Goal: Information Seeking & Learning: Learn about a topic

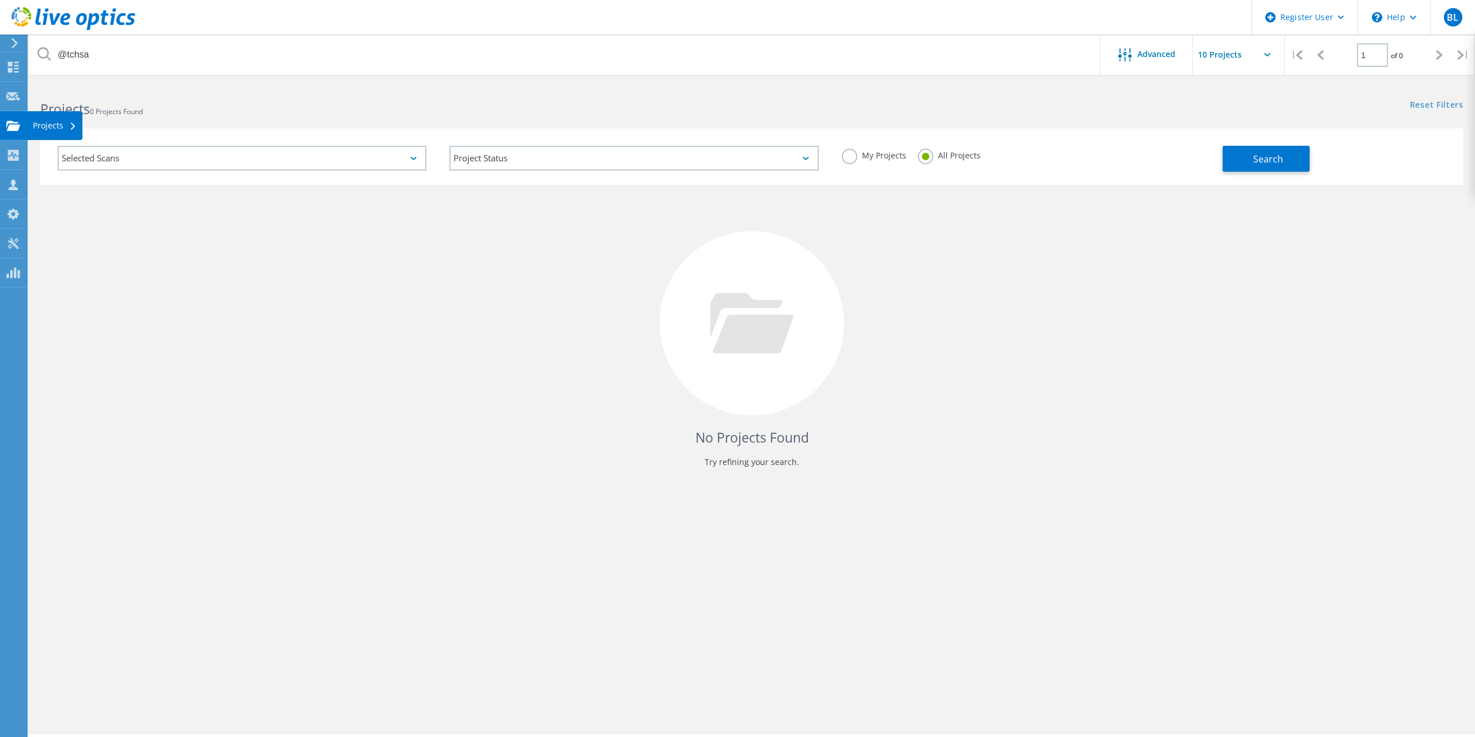
click at [18, 124] on icon at bounding box center [13, 125] width 14 height 11
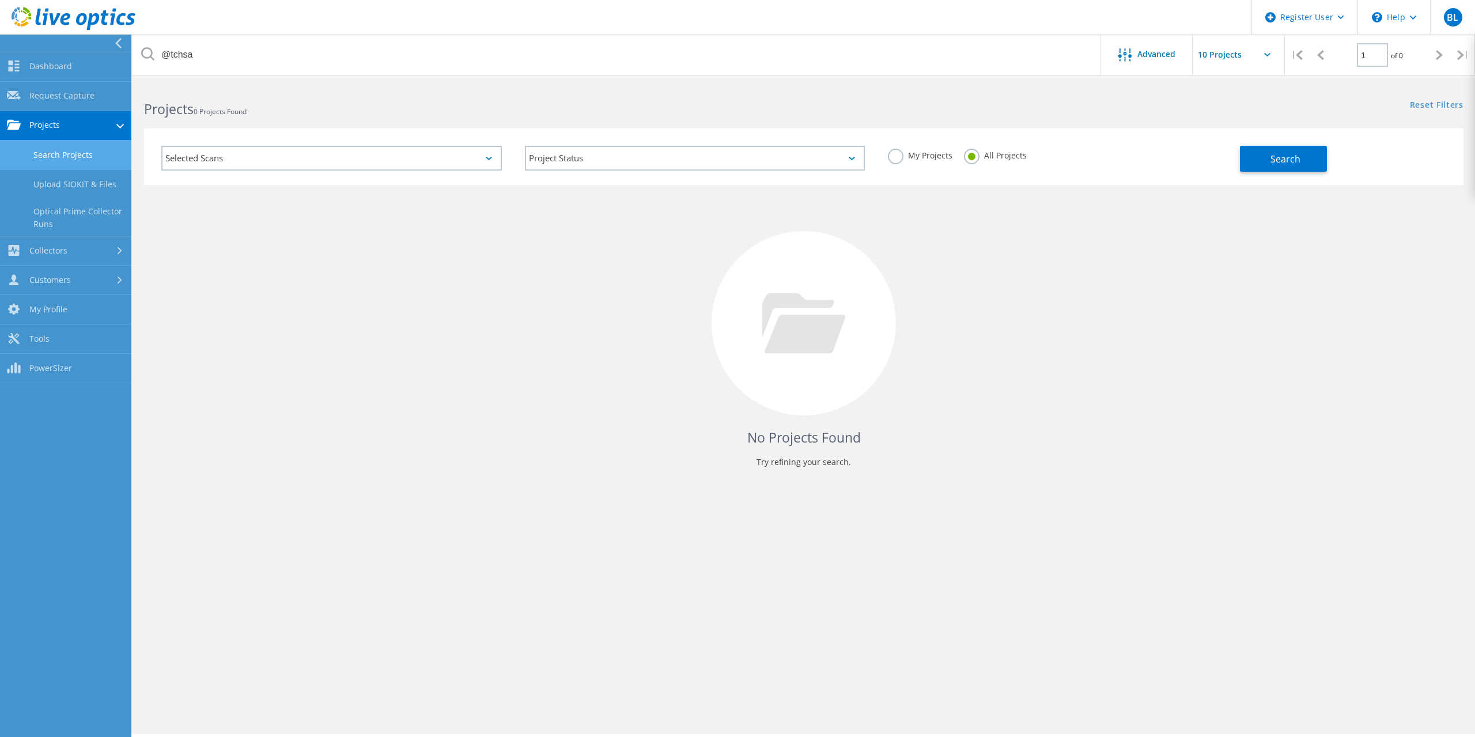
click at [51, 153] on link "Search Projects" at bounding box center [65, 155] width 131 height 29
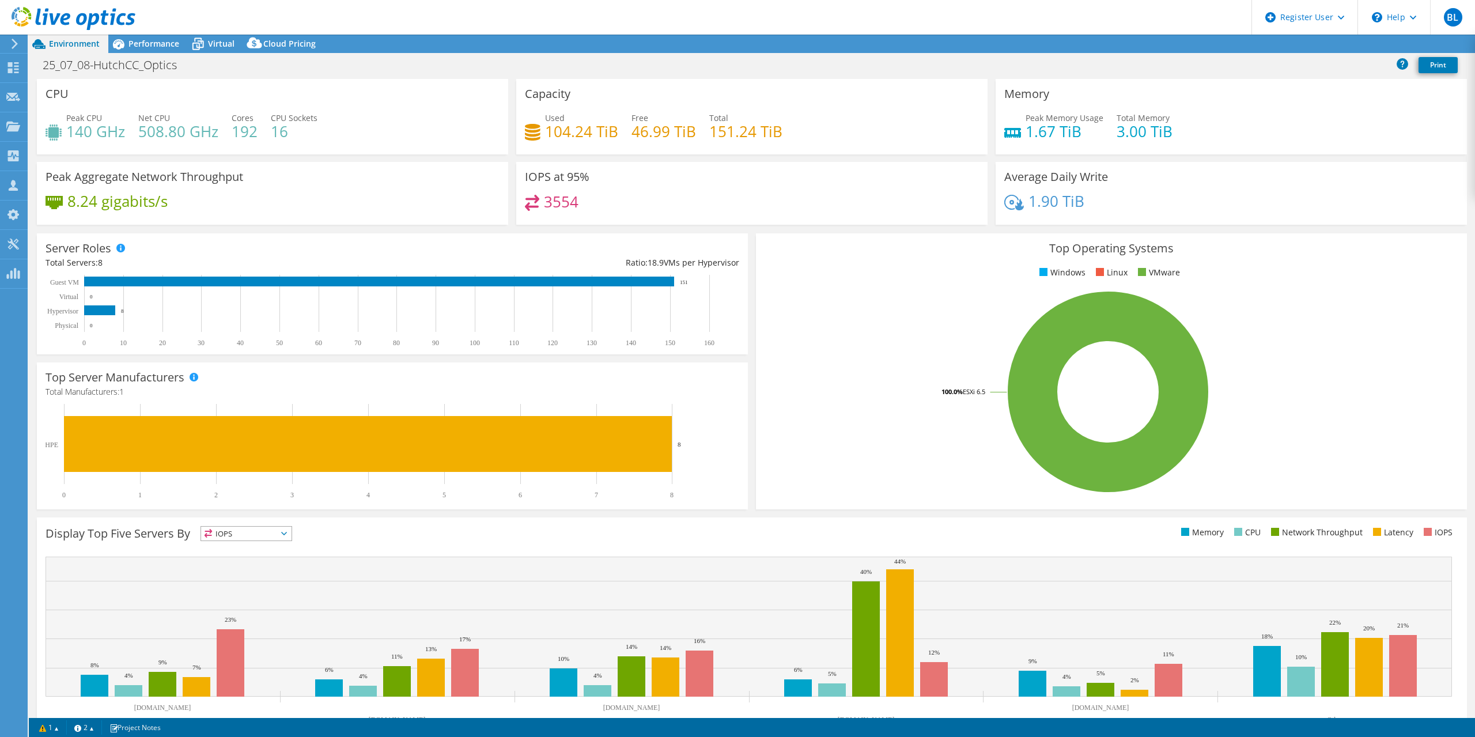
select select "USD"
click at [154, 38] on div "Performance" at bounding box center [147, 44] width 79 height 18
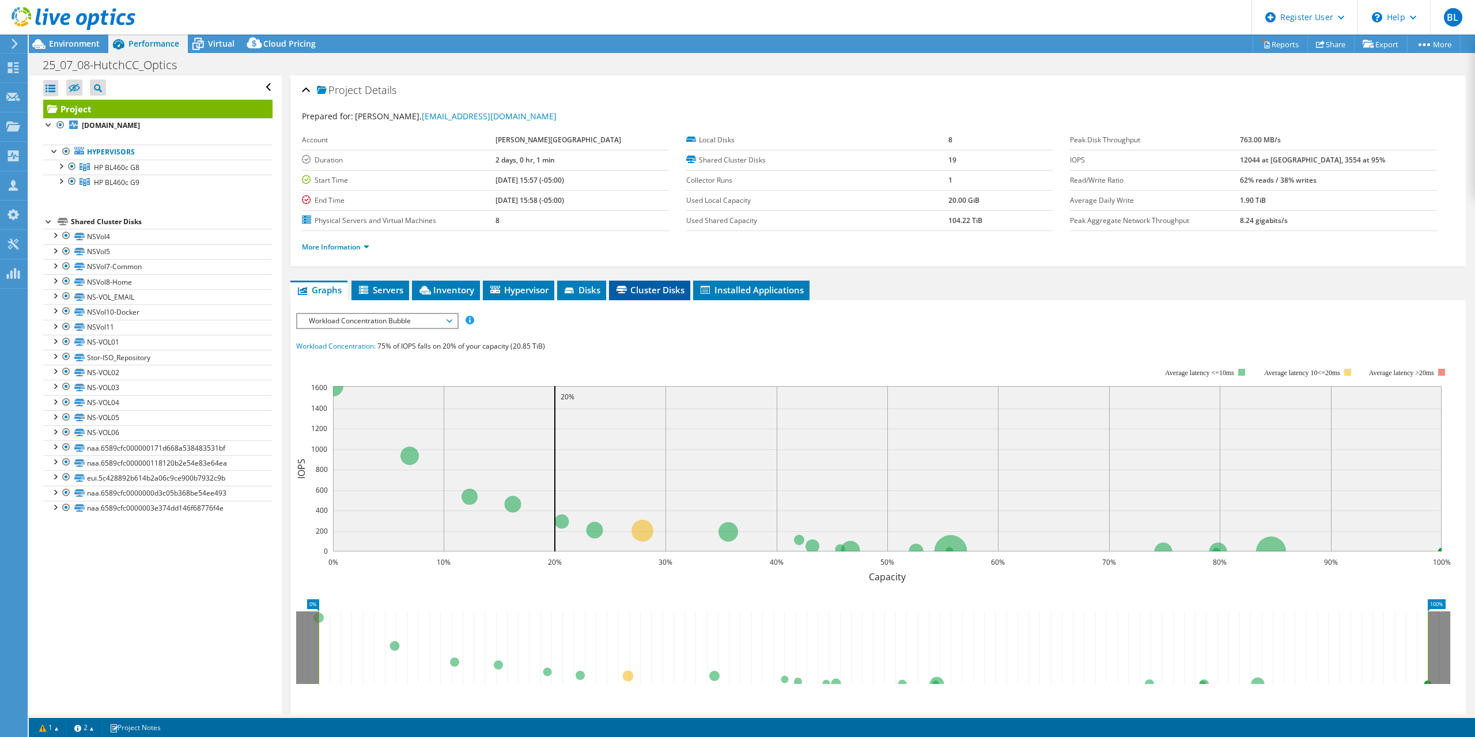
click at [631, 294] on span "Cluster Disks" at bounding box center [650, 290] width 70 height 12
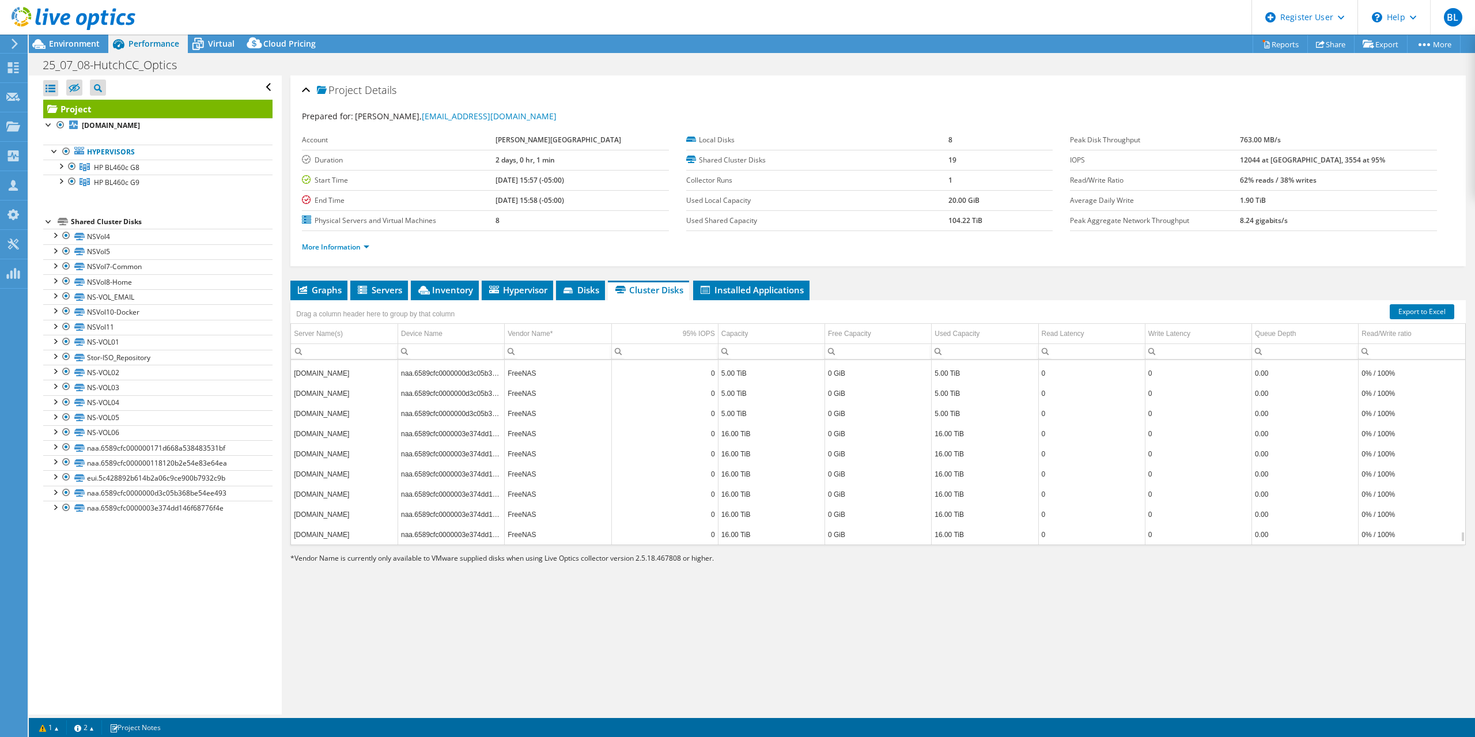
scroll to position [2842, 0]
click at [165, 444] on link "naa.6589cfc000000171d668a538483531bf" at bounding box center [157, 447] width 229 height 15
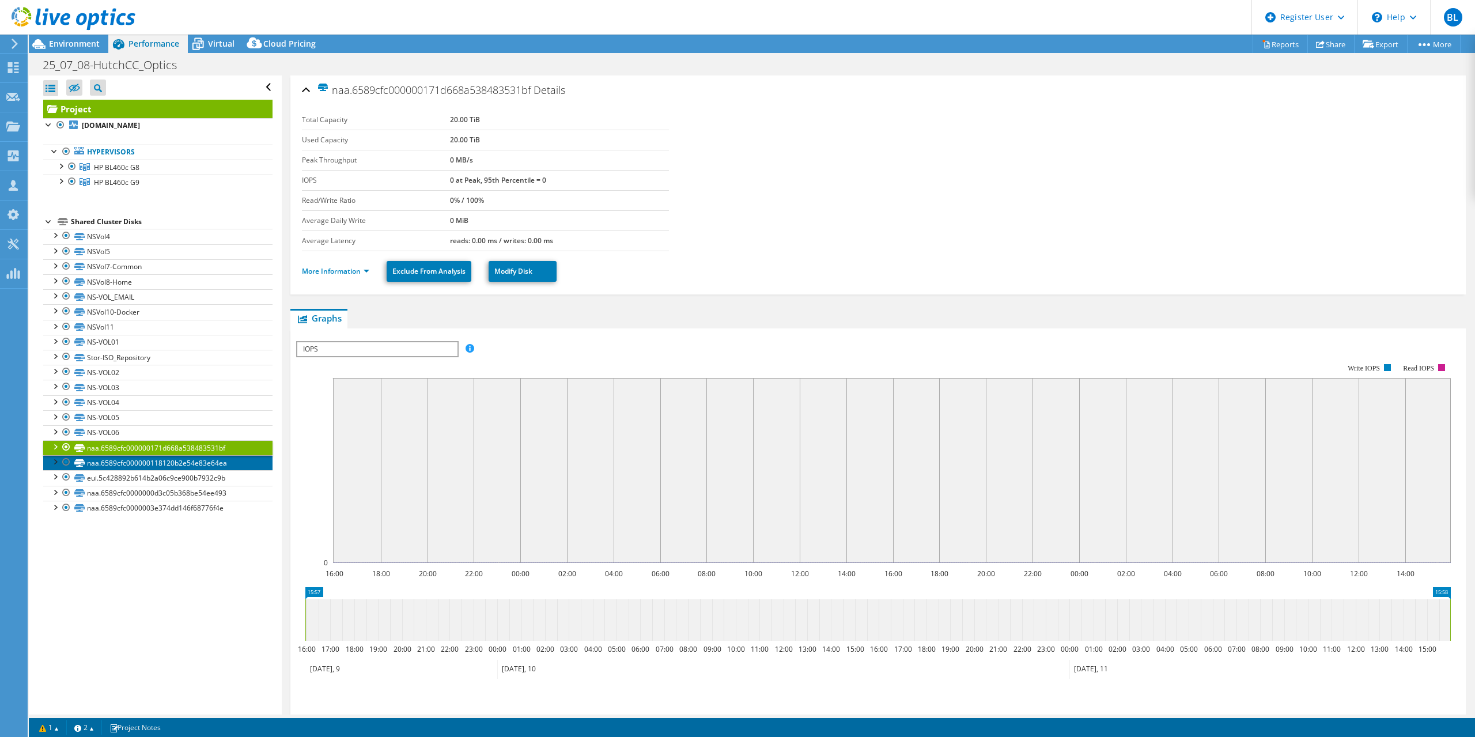
click at [165, 460] on link "naa.6589cfc000000118120b2e54e83e64ea" at bounding box center [157, 462] width 229 height 15
click at [166, 473] on link "eui.5c428892b614b2a06c9ce900b7932c9b" at bounding box center [157, 477] width 229 height 15
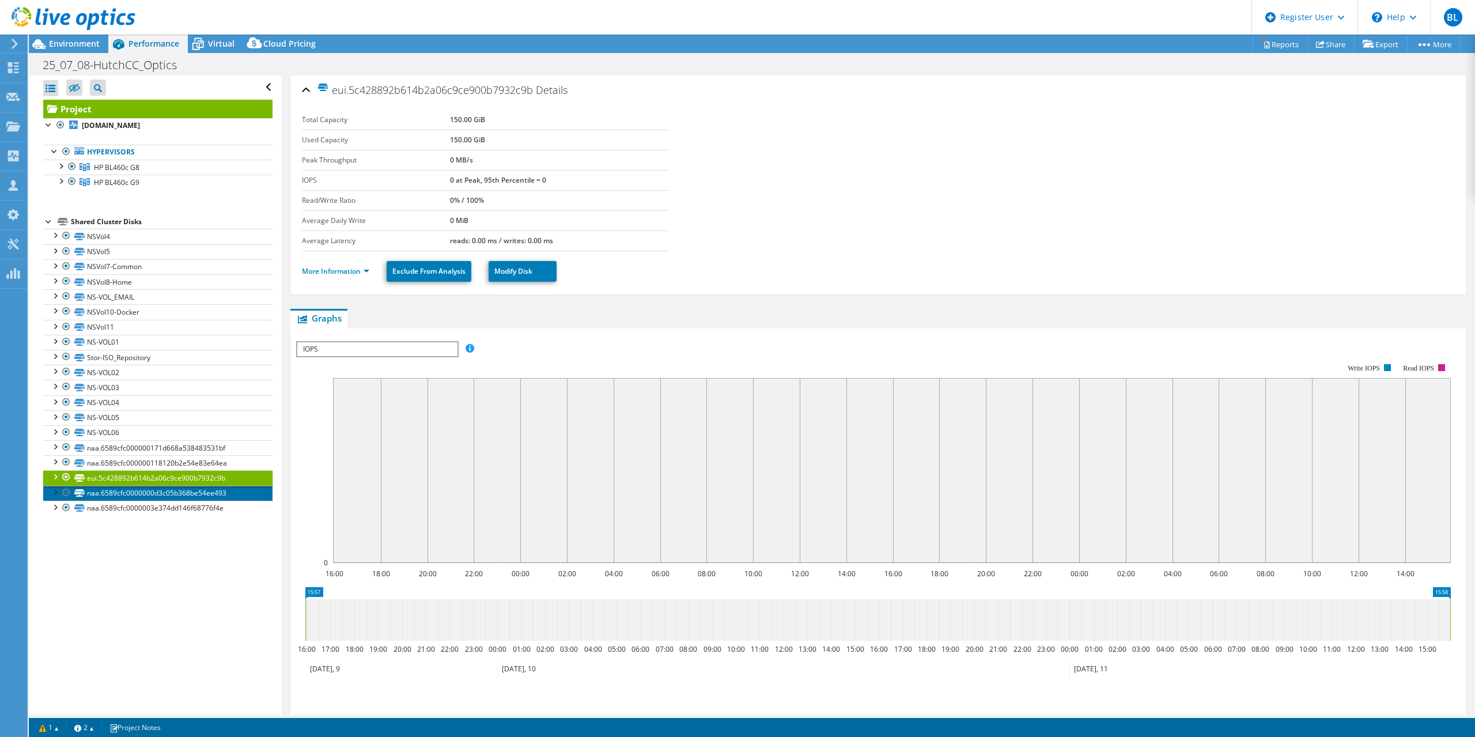
click at [162, 492] on link "naa.6589cfc0000000d3c05b368be54ee493" at bounding box center [157, 493] width 229 height 15
click at [162, 505] on link "naa.6589cfc0000003e374dd146f68776f4e" at bounding box center [157, 508] width 229 height 15
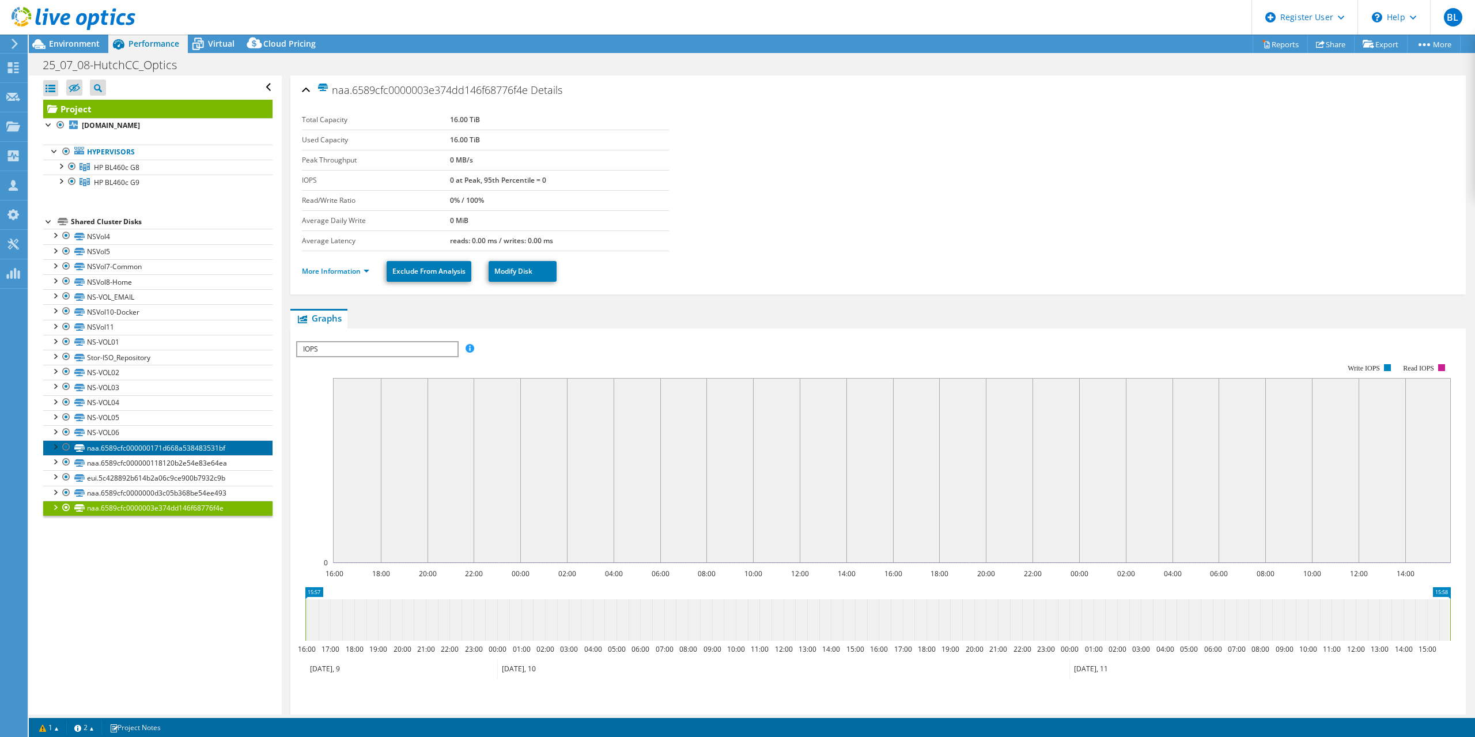
click at [175, 451] on link "naa.6589cfc000000171d668a538483531bf" at bounding box center [157, 447] width 229 height 15
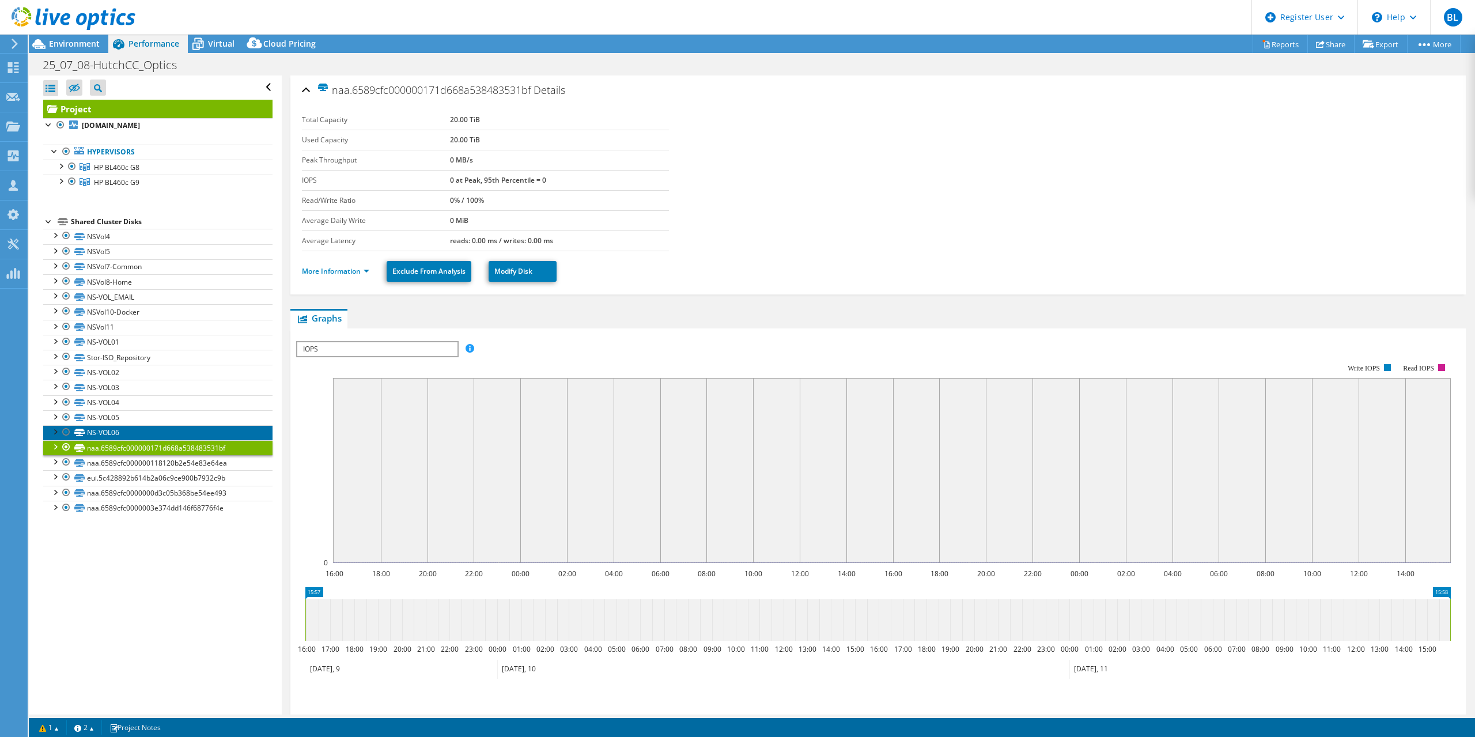
click at [143, 433] on link "NS-VOL06" at bounding box center [157, 432] width 229 height 15
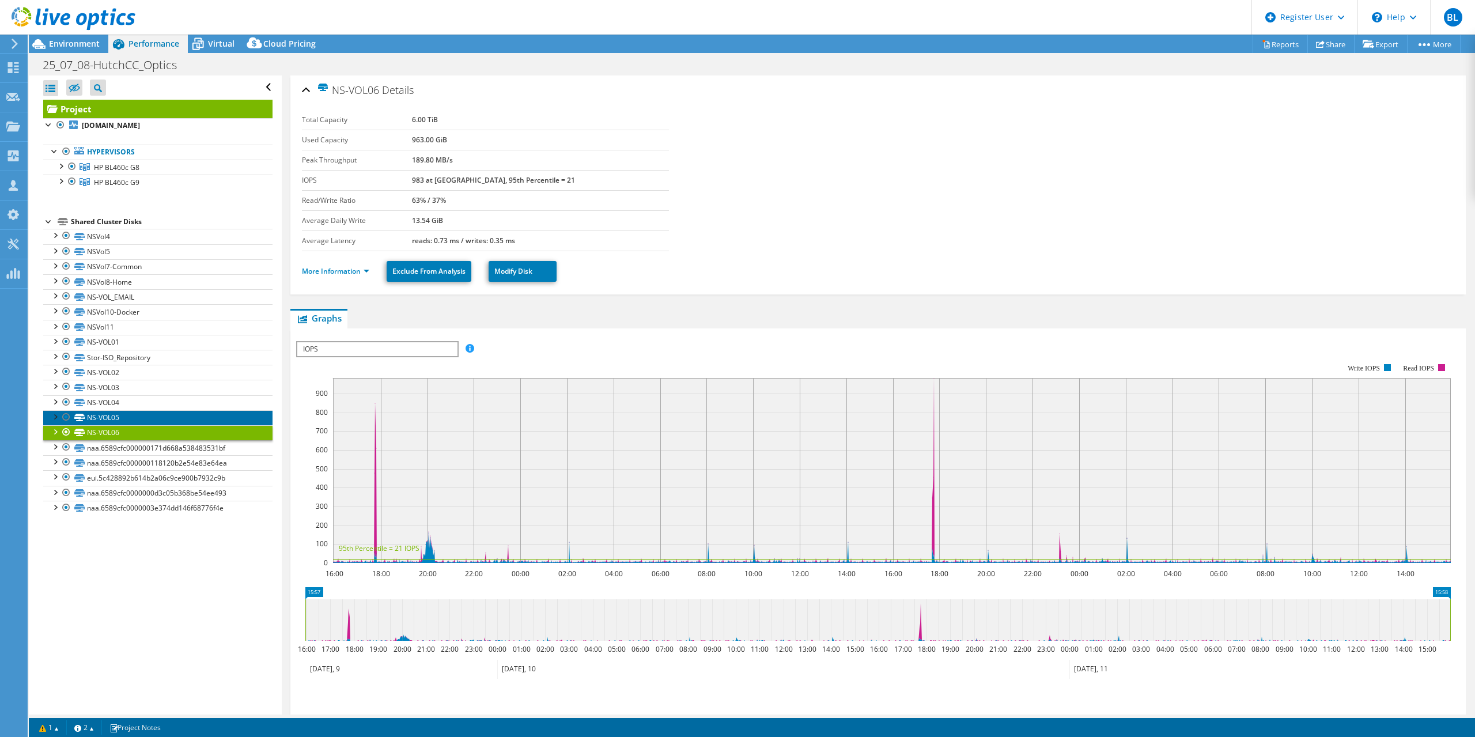
click at [127, 414] on link "NS-VOL05" at bounding box center [157, 417] width 229 height 15
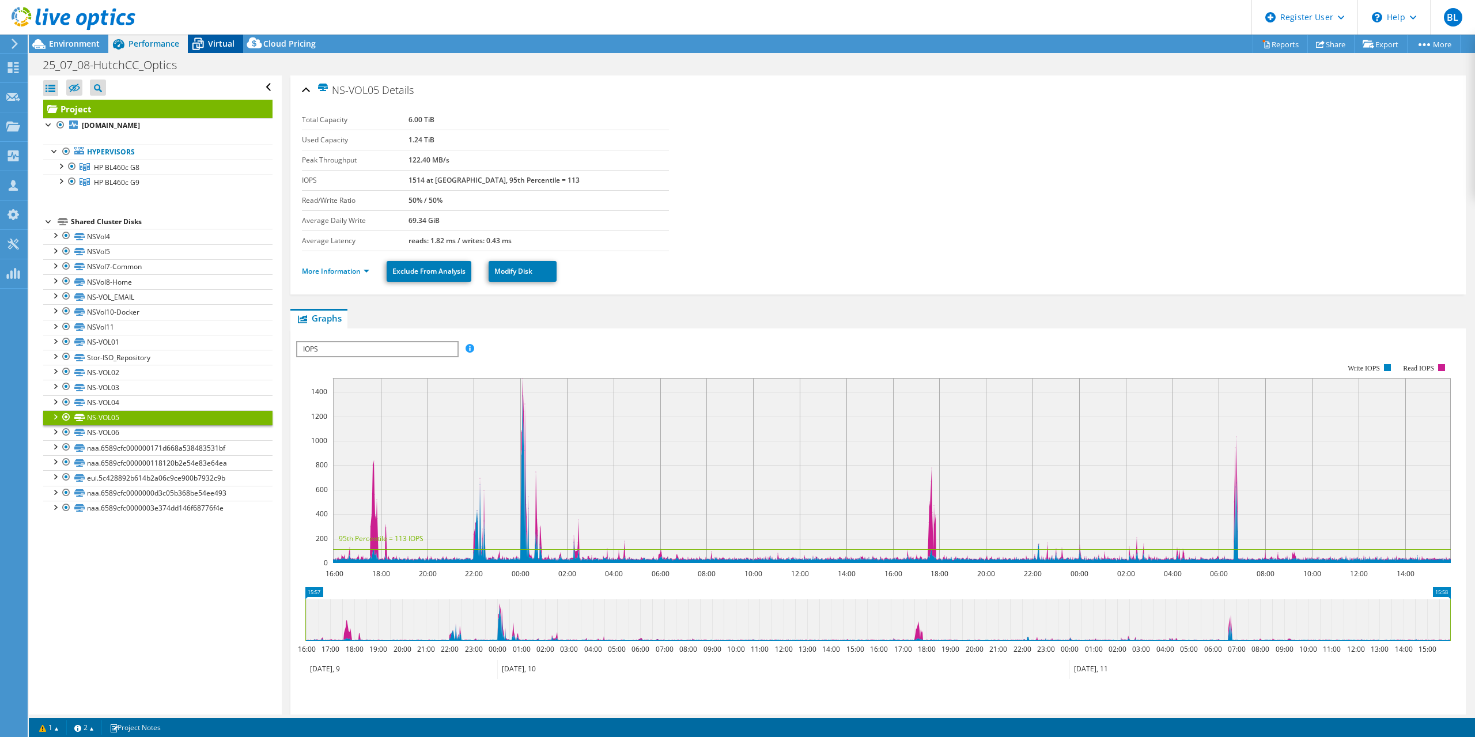
click at [198, 37] on icon at bounding box center [198, 44] width 20 height 20
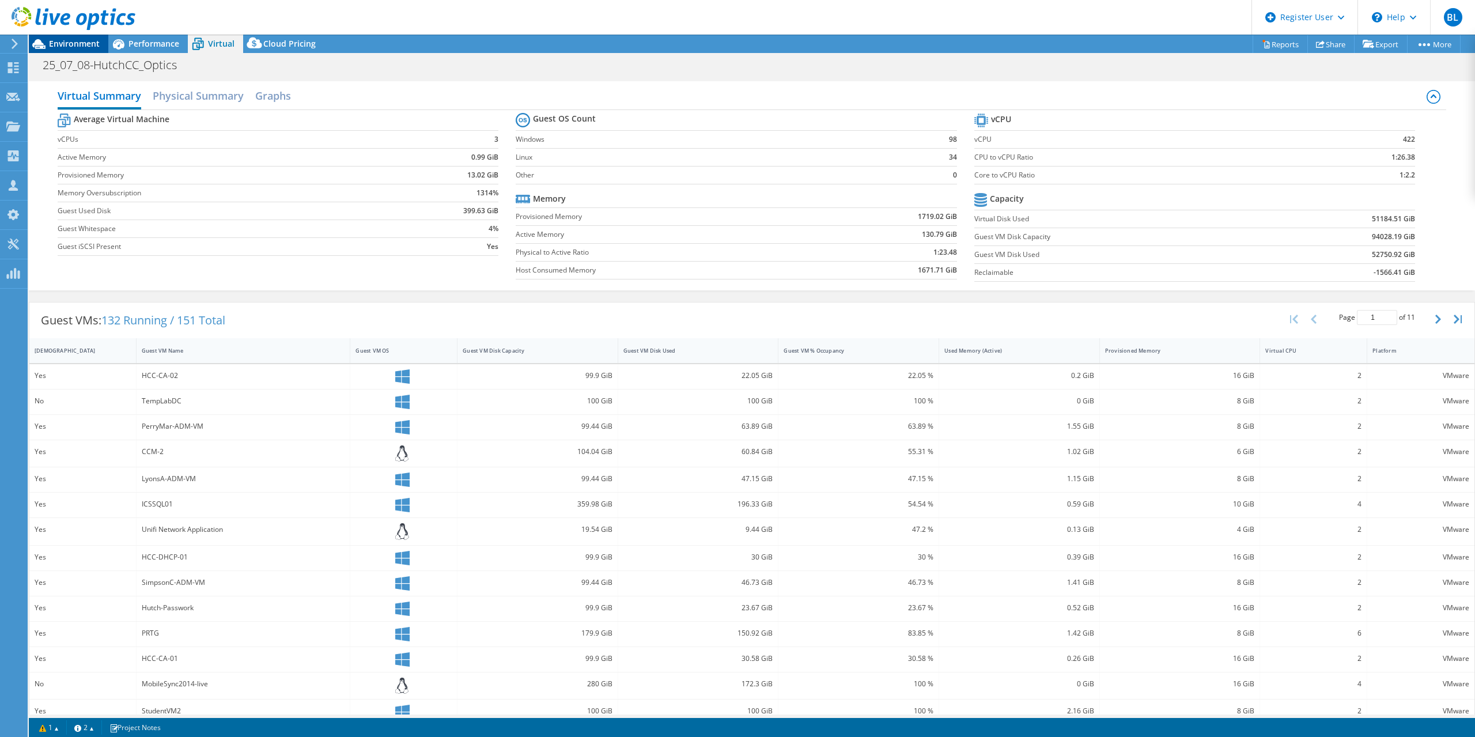
click at [59, 43] on span "Environment" at bounding box center [74, 43] width 51 height 11
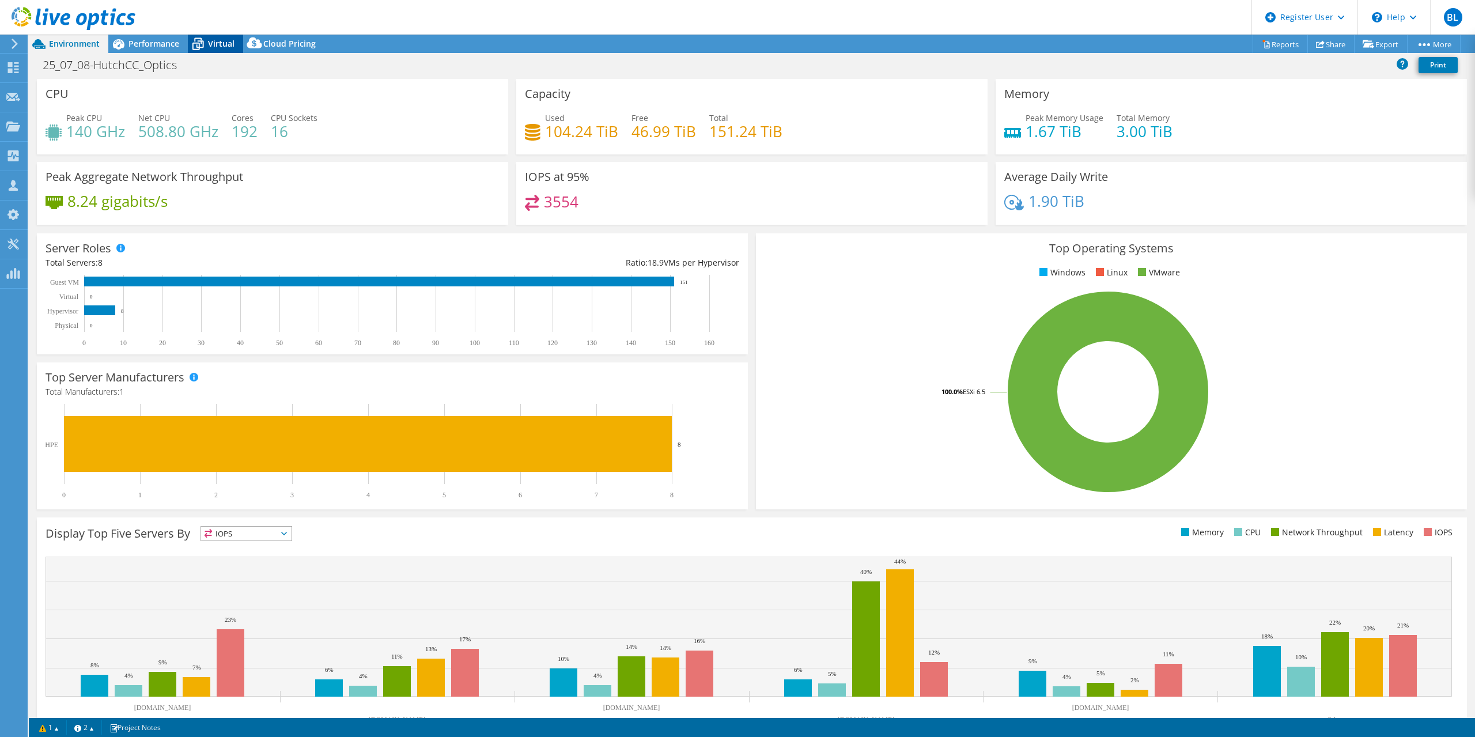
click at [226, 39] on span "Virtual" at bounding box center [221, 43] width 26 height 11
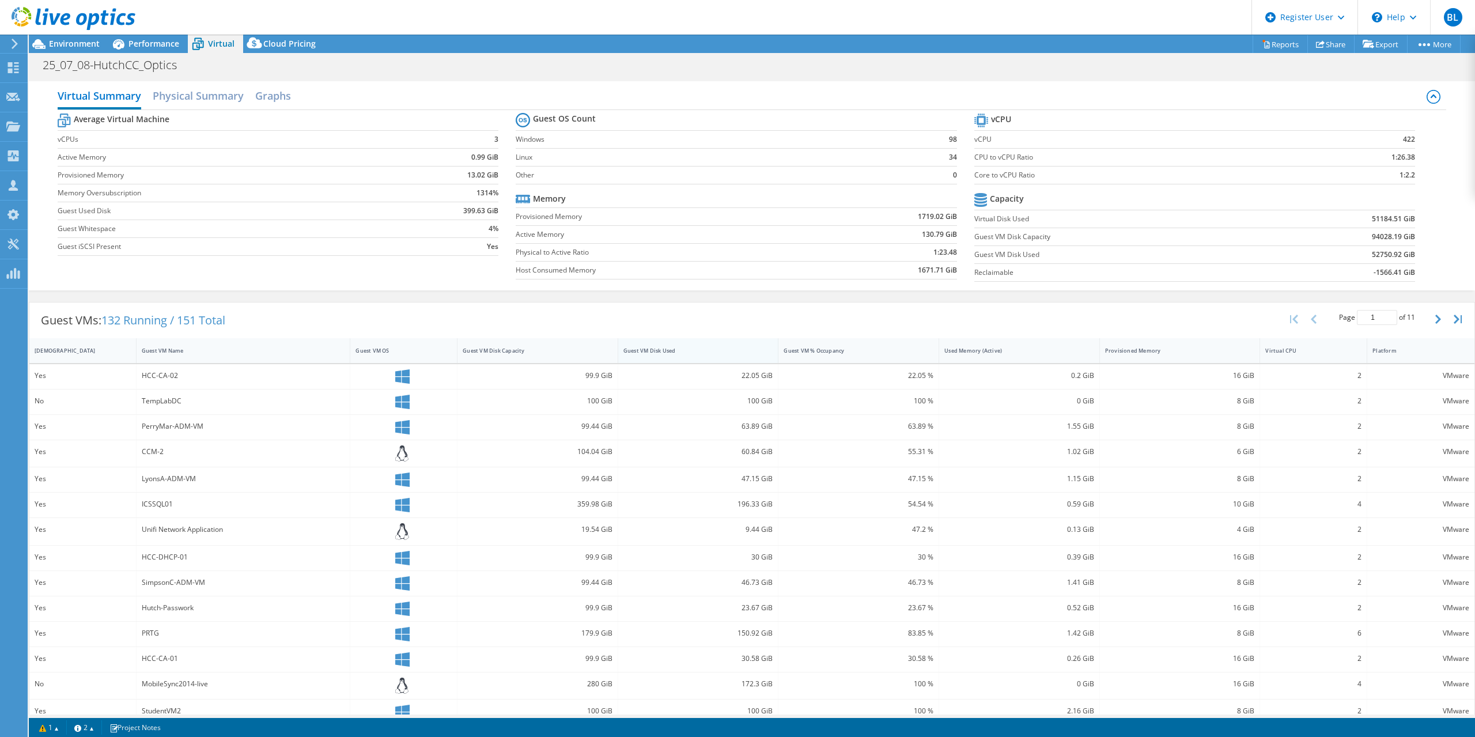
click at [715, 351] on div "Guest VM Disk Used" at bounding box center [691, 350] width 136 height 7
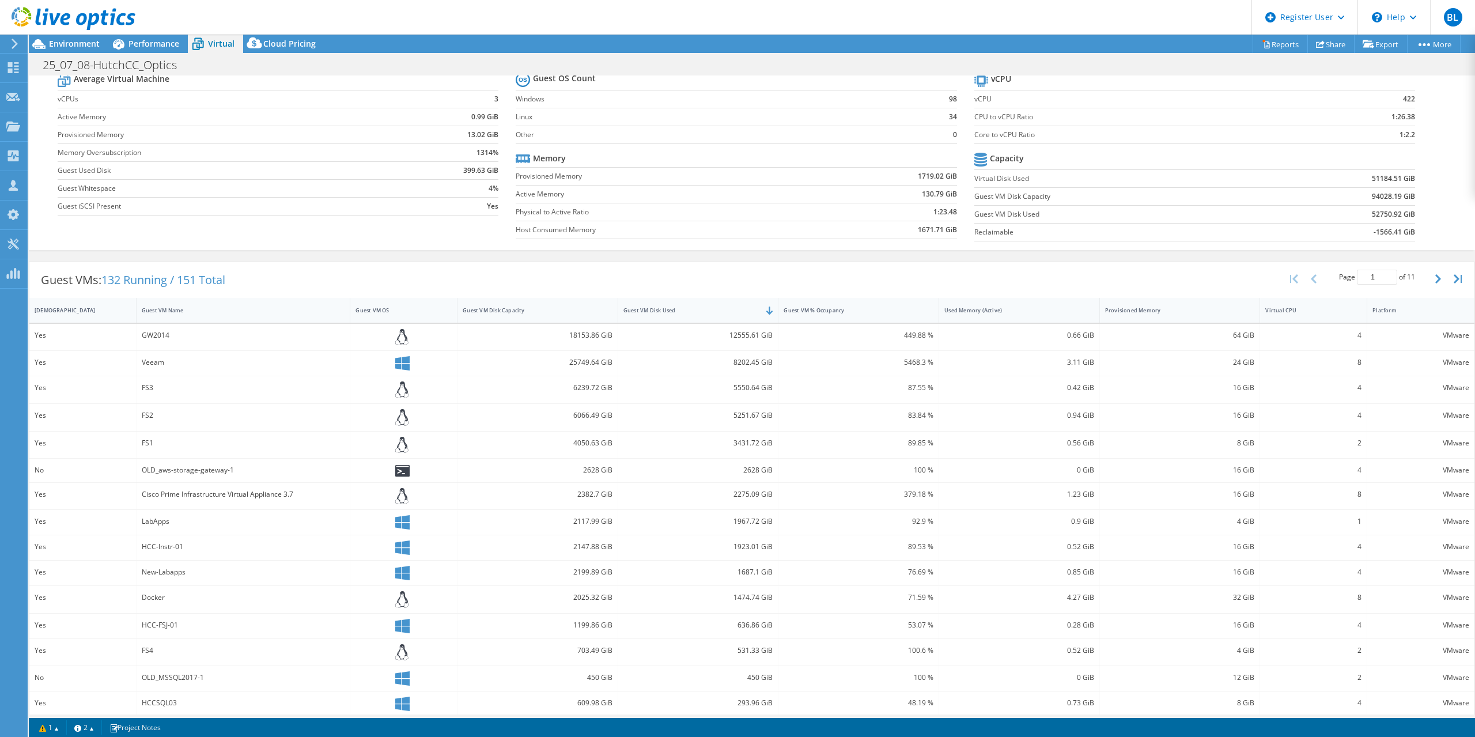
scroll to position [49, 0]
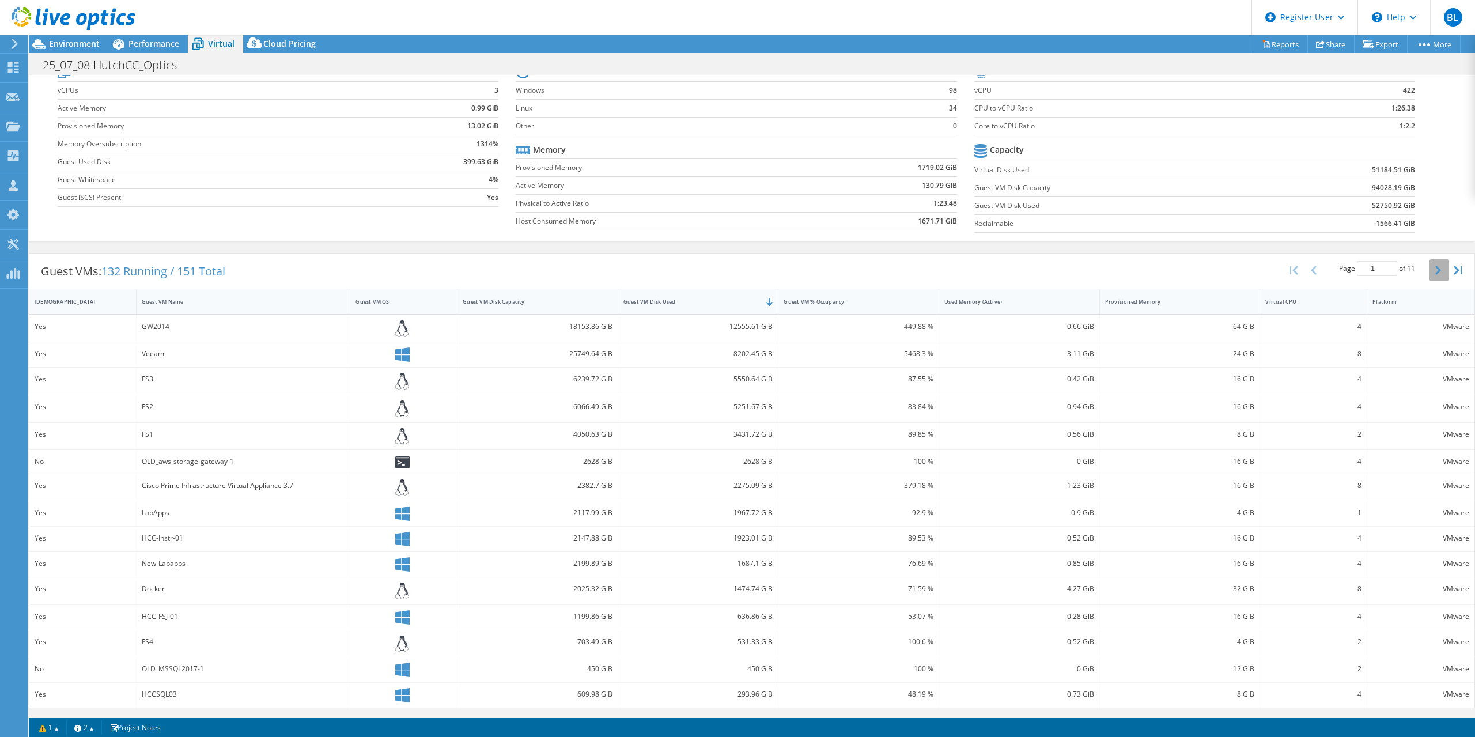
click at [1438, 270] on icon "button" at bounding box center [1438, 270] width 6 height 9
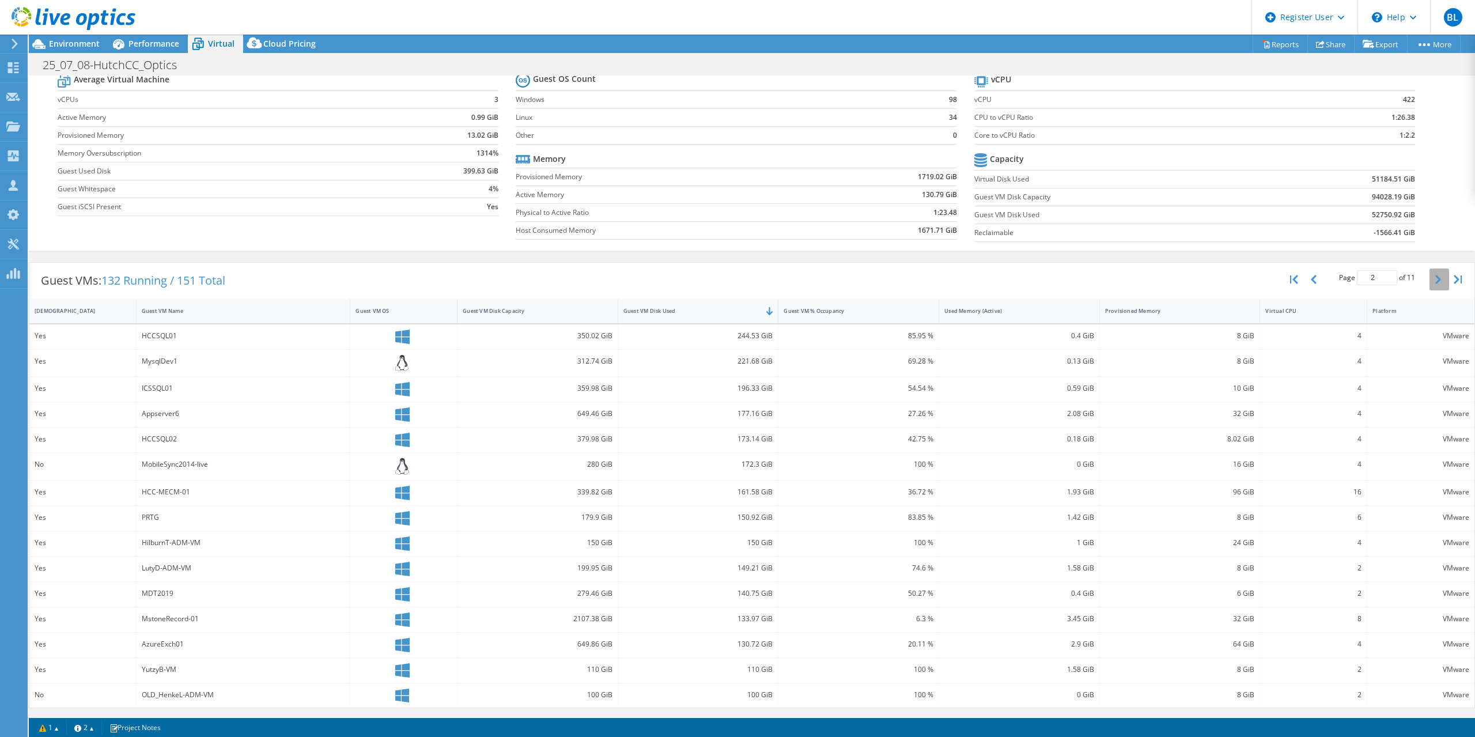
scroll to position [40, 0]
click at [1439, 276] on icon "button" at bounding box center [1438, 279] width 6 height 9
click at [1441, 276] on button "button" at bounding box center [1439, 284] width 20 height 22
click at [1292, 285] on icon "button" at bounding box center [1294, 283] width 8 height 9
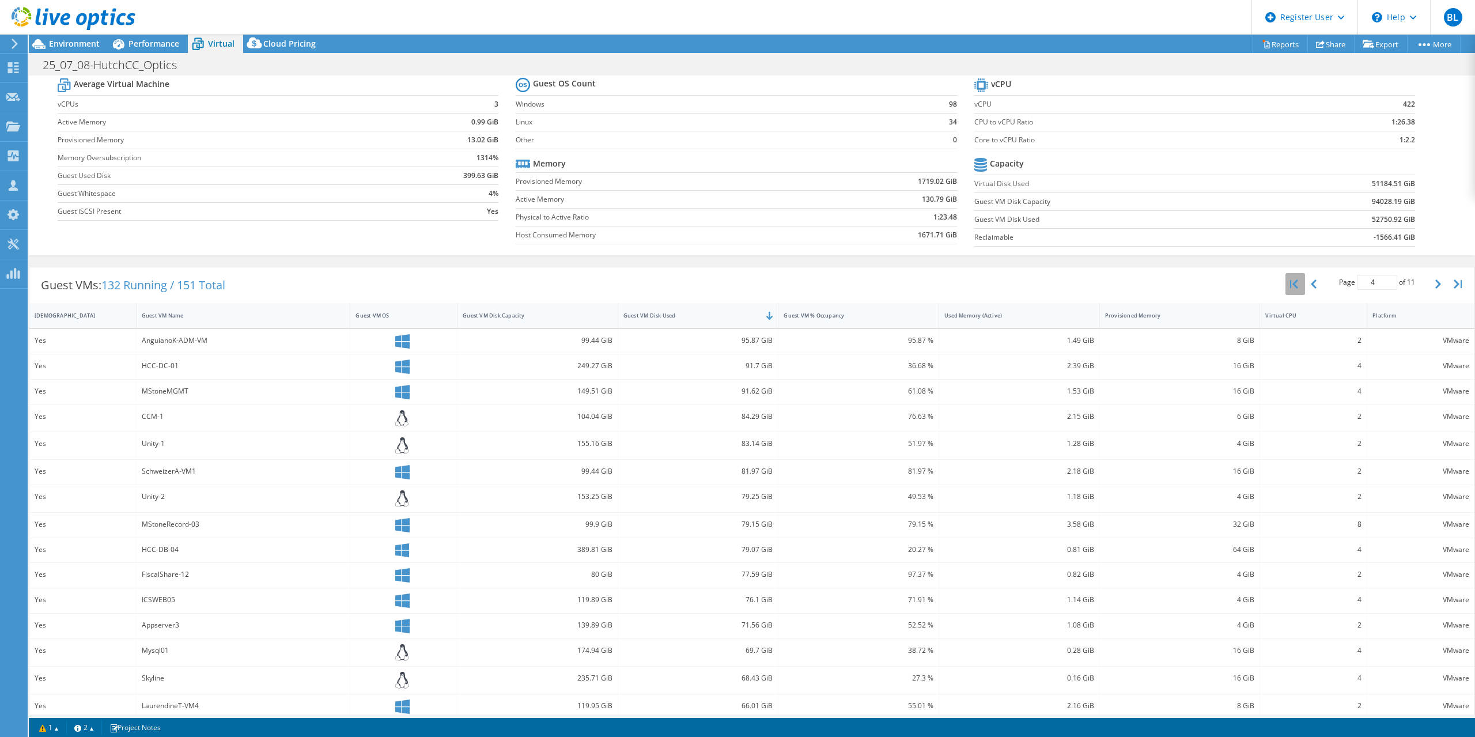
type input "1"
click at [63, 47] on span "Environment" at bounding box center [74, 43] width 51 height 11
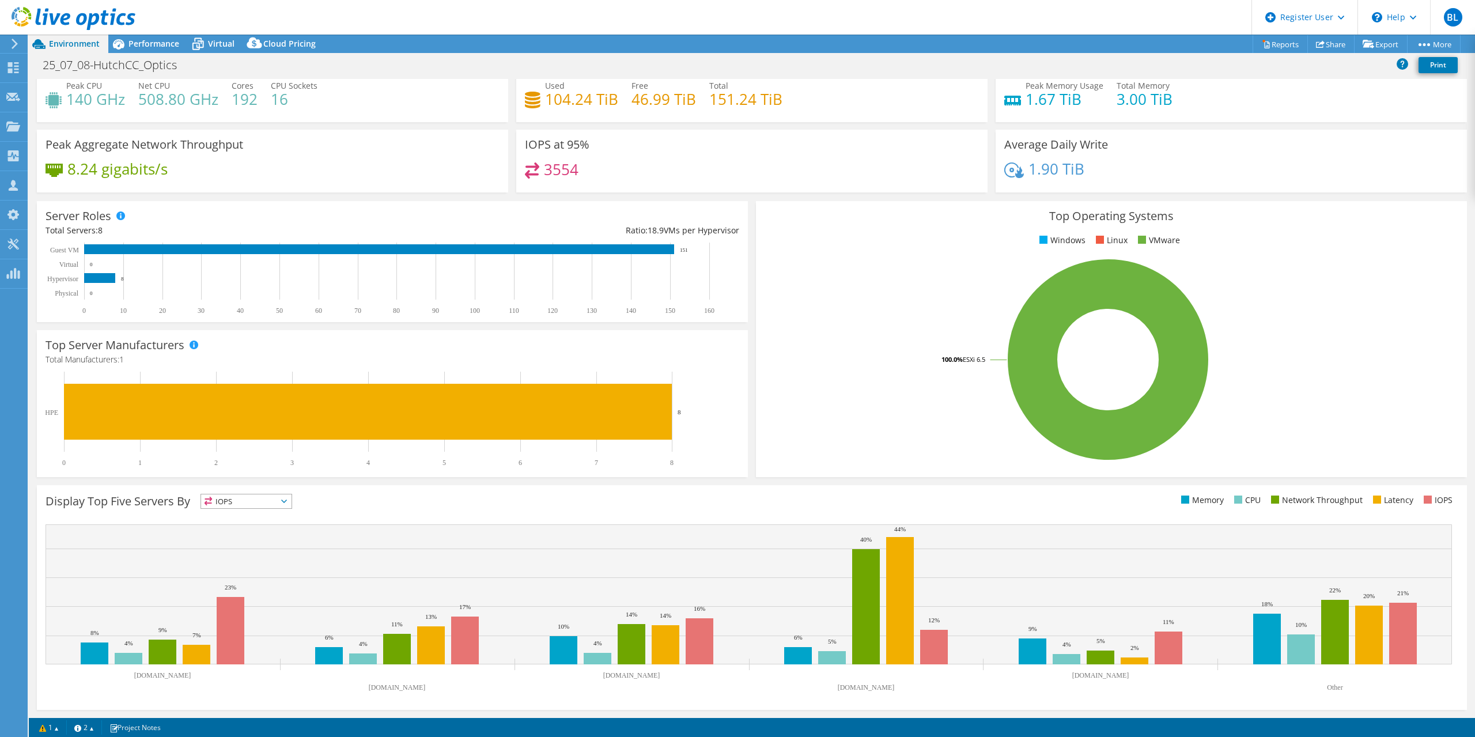
scroll to position [0, 0]
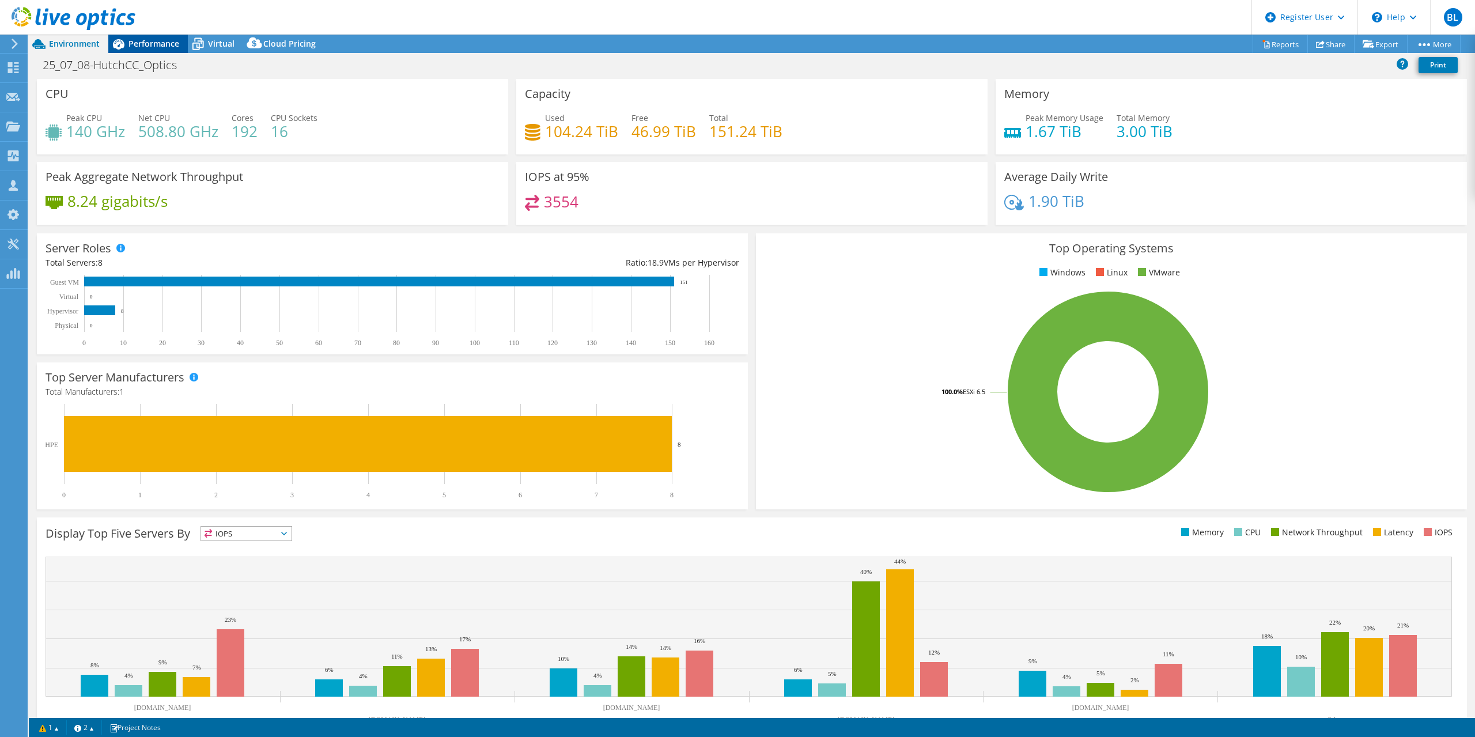
click at [160, 46] on span "Performance" at bounding box center [153, 43] width 51 height 11
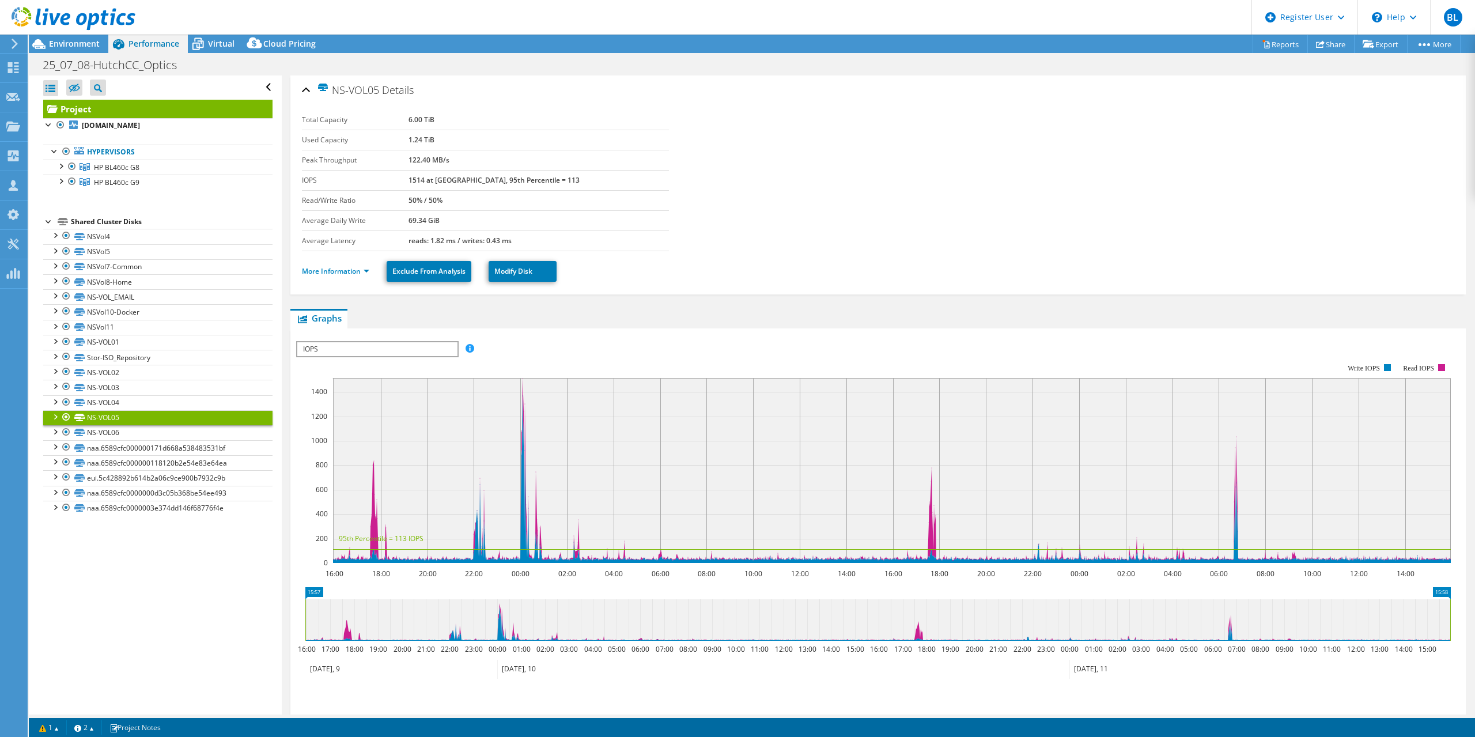
click at [100, 111] on link "Project" at bounding box center [157, 109] width 229 height 18
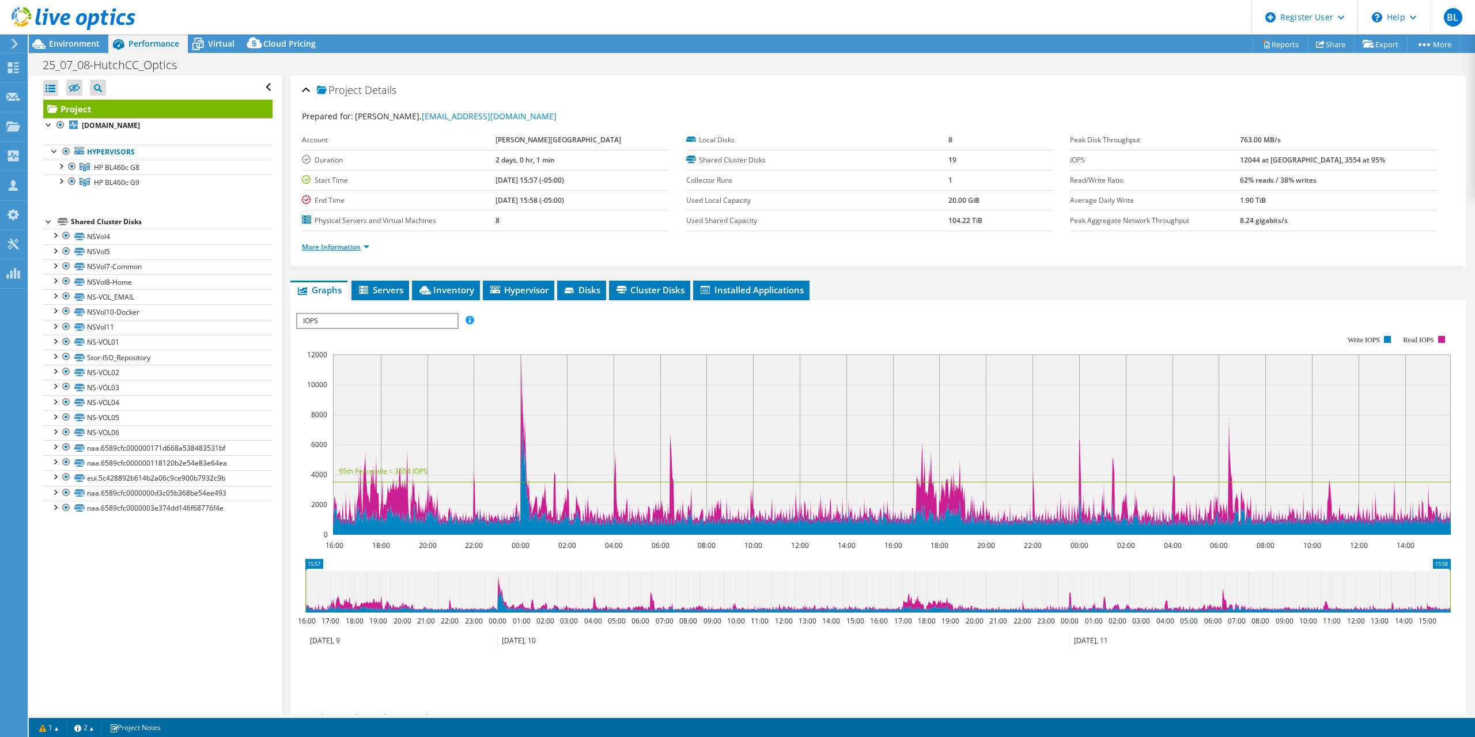
click at [352, 248] on link "More Information" at bounding box center [335, 247] width 67 height 10
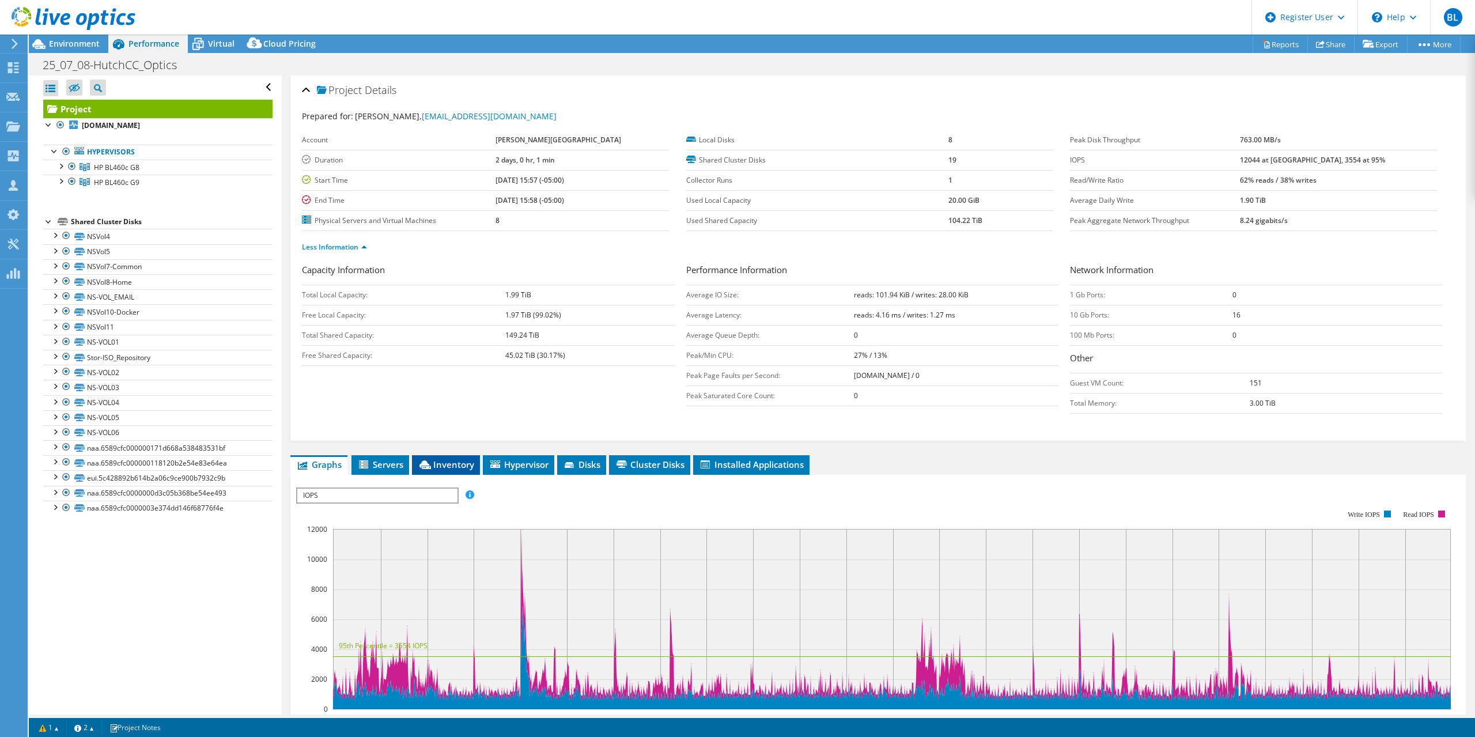
click at [447, 468] on span "Inventory" at bounding box center [446, 464] width 56 height 12
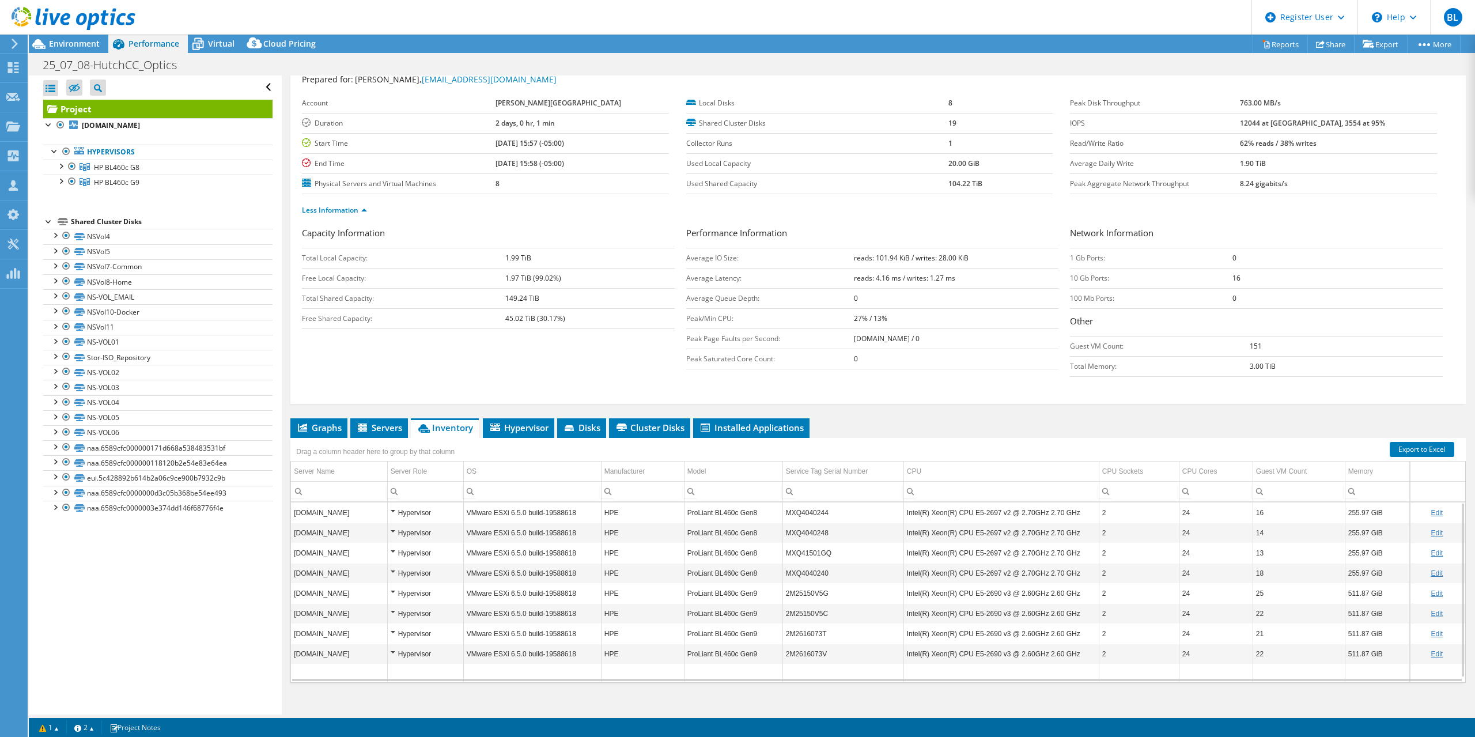
scroll to position [36, 0]
click at [71, 50] on div "Environment" at bounding box center [68, 44] width 79 height 18
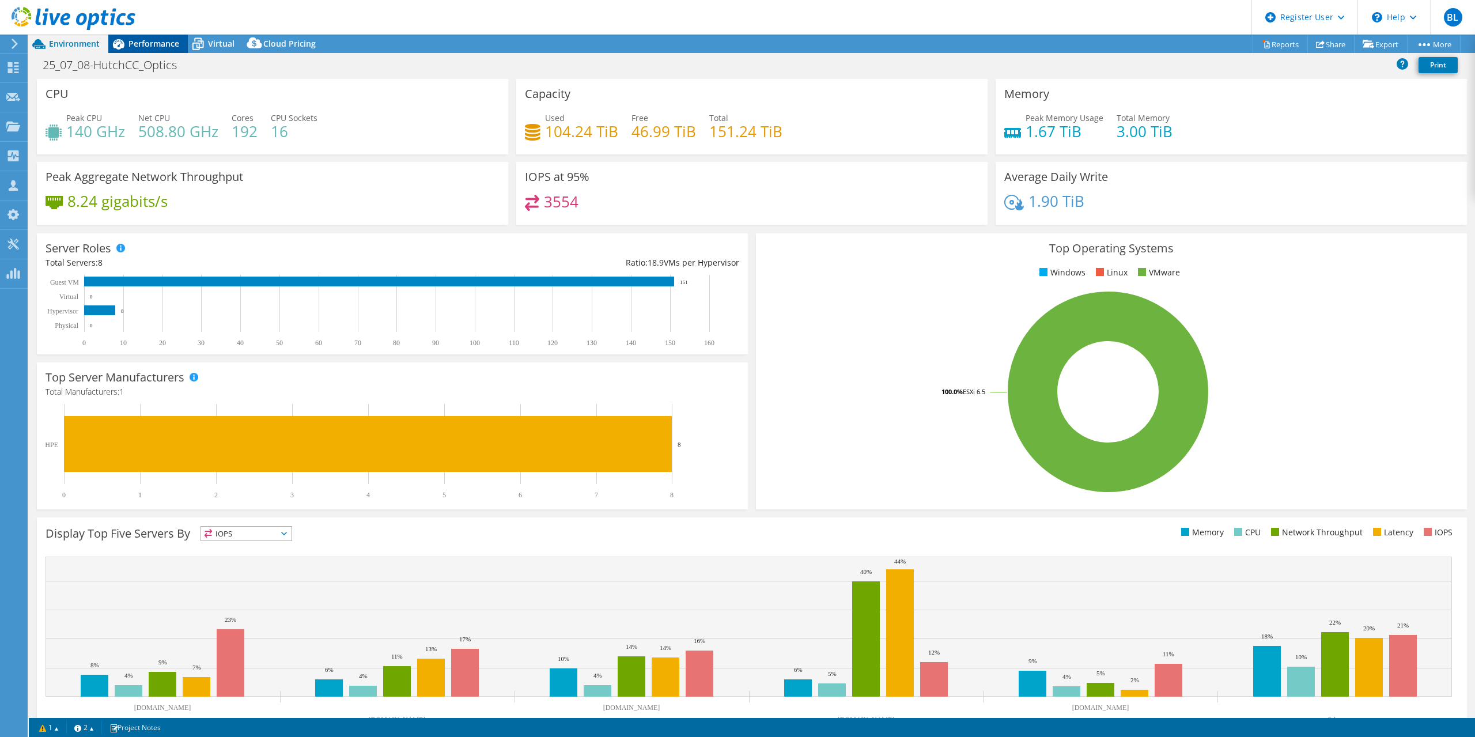
click at [151, 43] on span "Performance" at bounding box center [153, 43] width 51 height 11
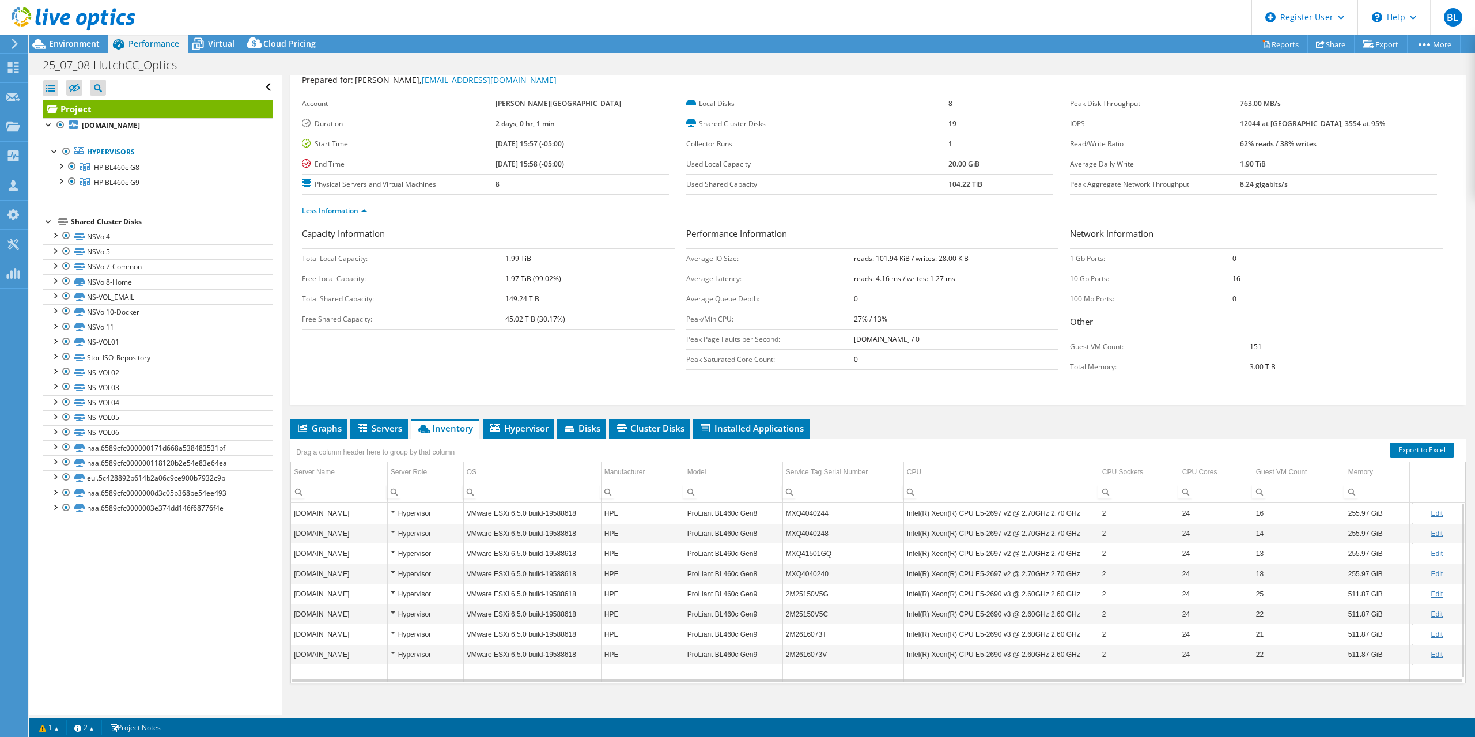
click at [897, 435] on ul "Graphs Servers Inventory Hypervisor Disks Cluster Disks Installed Applications" at bounding box center [877, 429] width 1175 height 20
click at [87, 48] on span "Environment" at bounding box center [74, 43] width 51 height 11
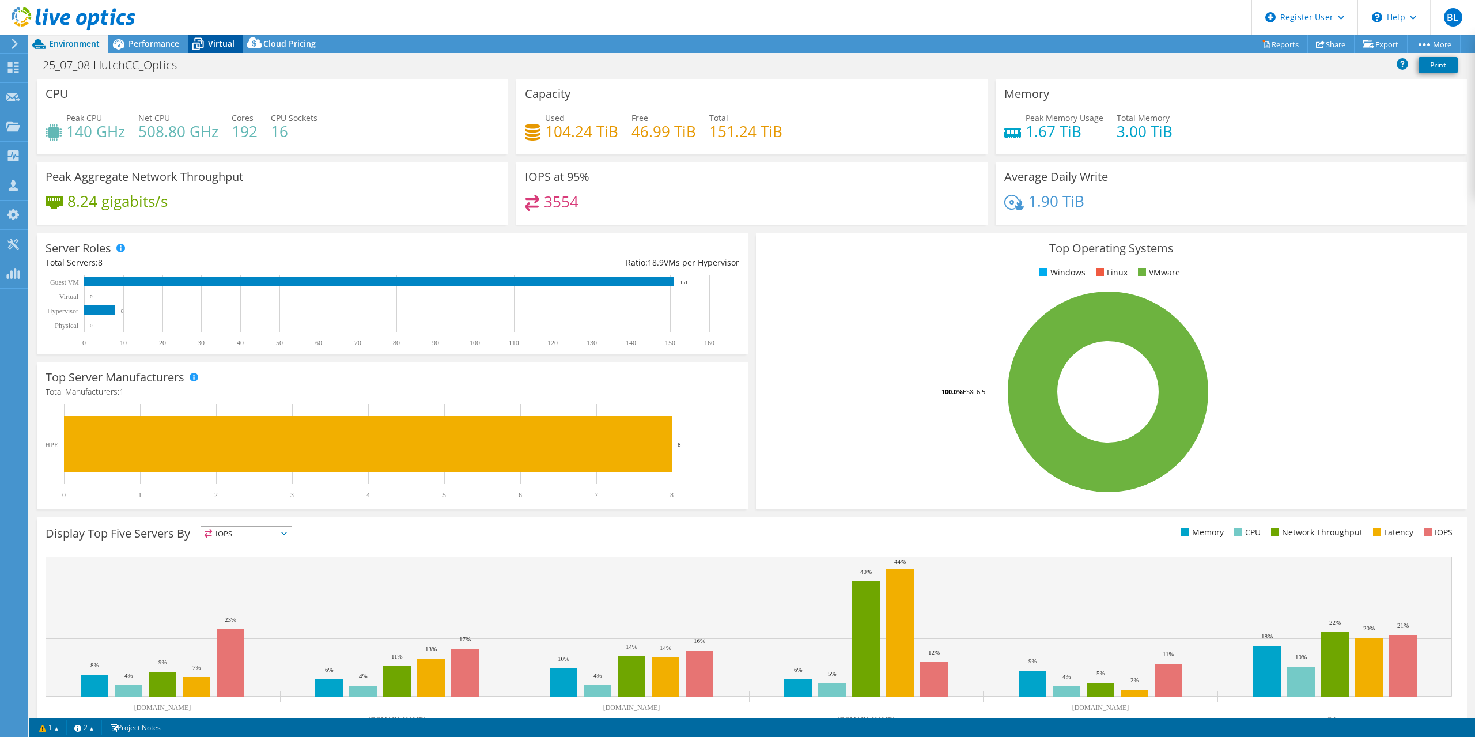
click at [213, 47] on span "Virtual" at bounding box center [221, 43] width 26 height 11
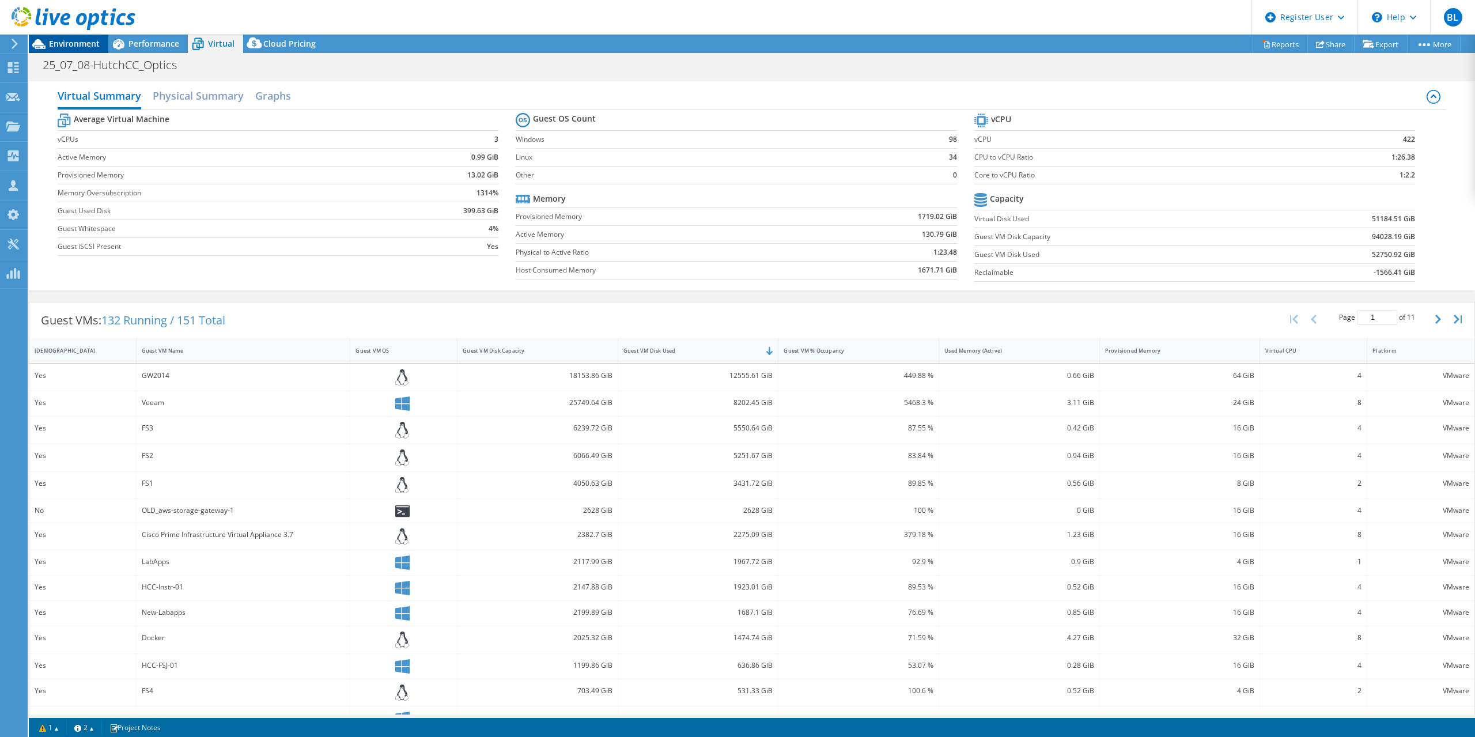
click at [62, 39] on span "Environment" at bounding box center [74, 43] width 51 height 11
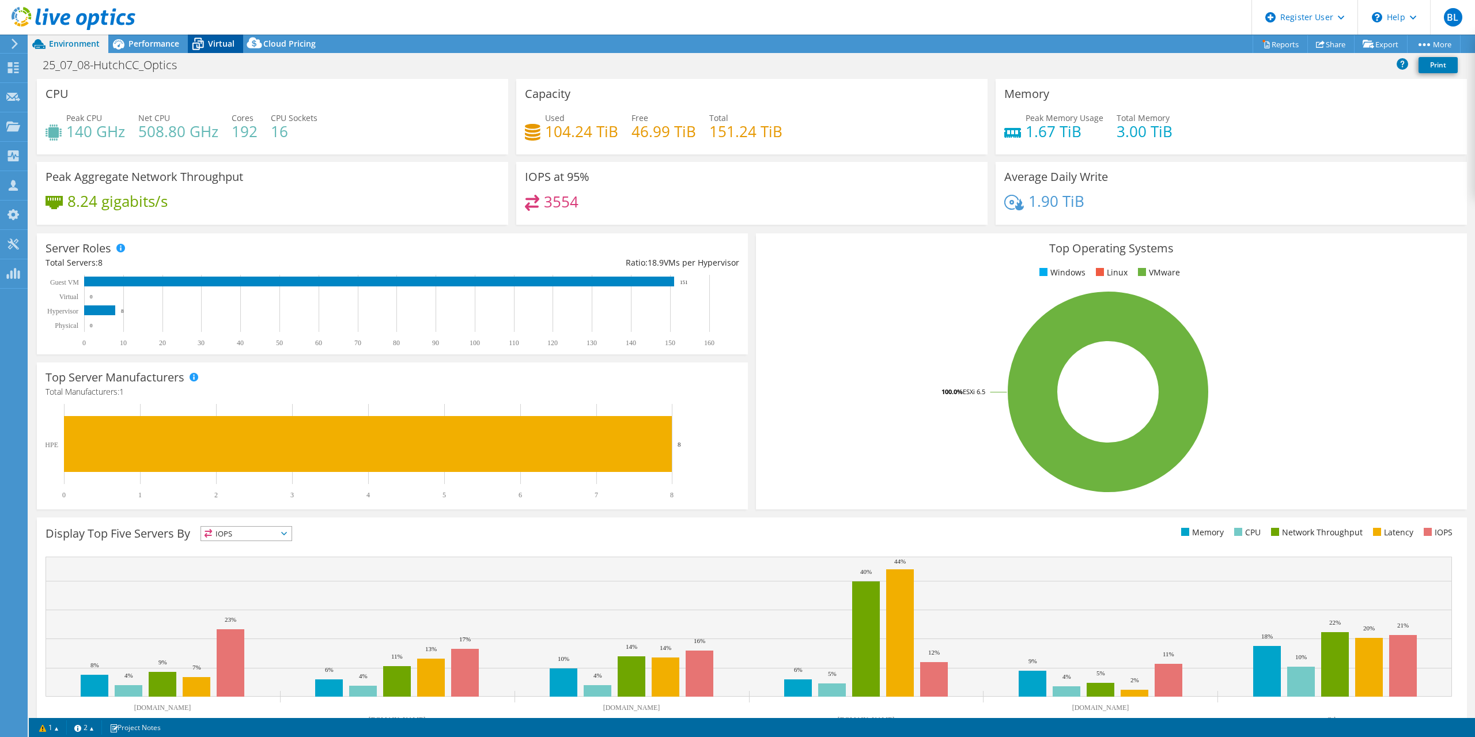
click at [230, 49] on span "Virtual" at bounding box center [221, 43] width 26 height 11
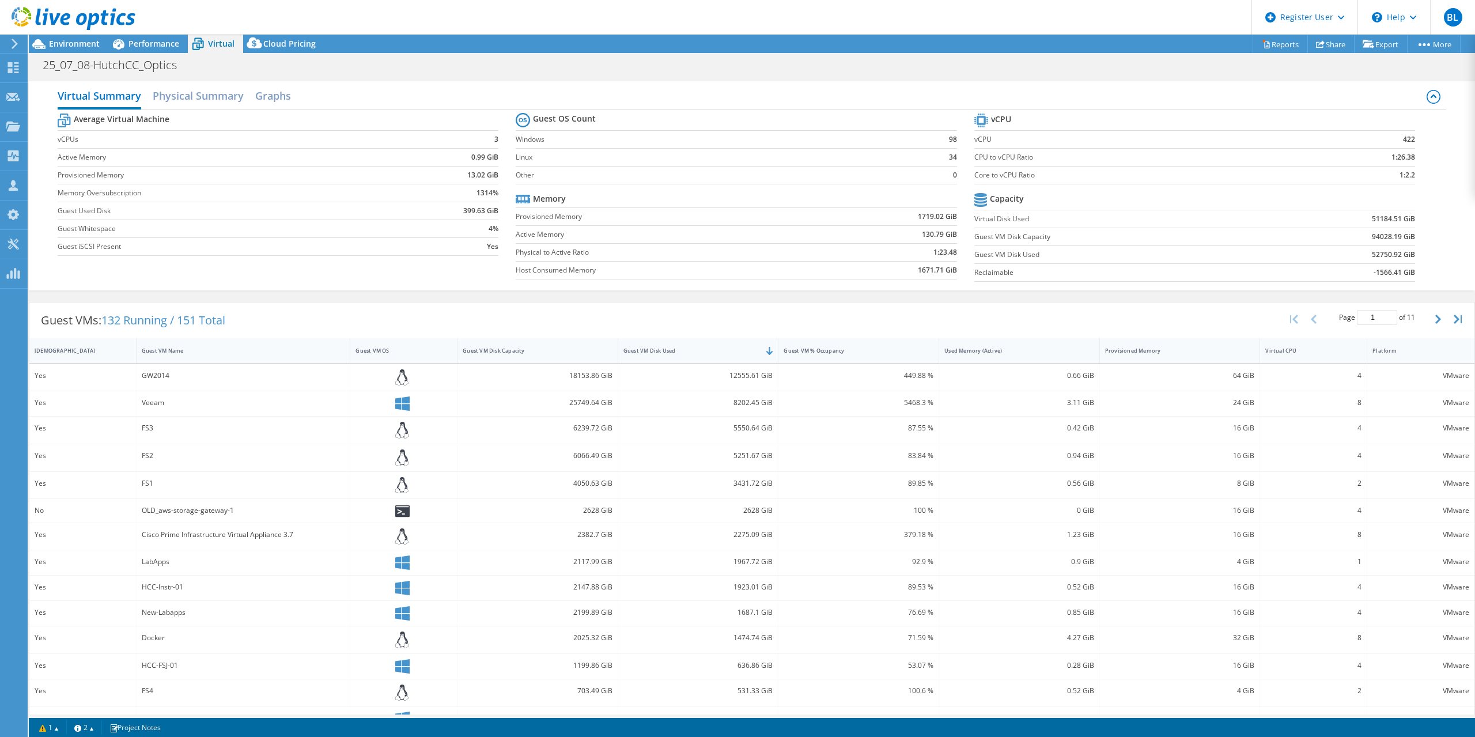
click at [141, 34] on header "BL Dell User Brady Ligon [EMAIL_ADDRESS][PERSON_NAME][DOMAIN_NAME] Dell My Prof…" at bounding box center [737, 17] width 1475 height 35
click at [143, 44] on span "Performance" at bounding box center [153, 43] width 51 height 11
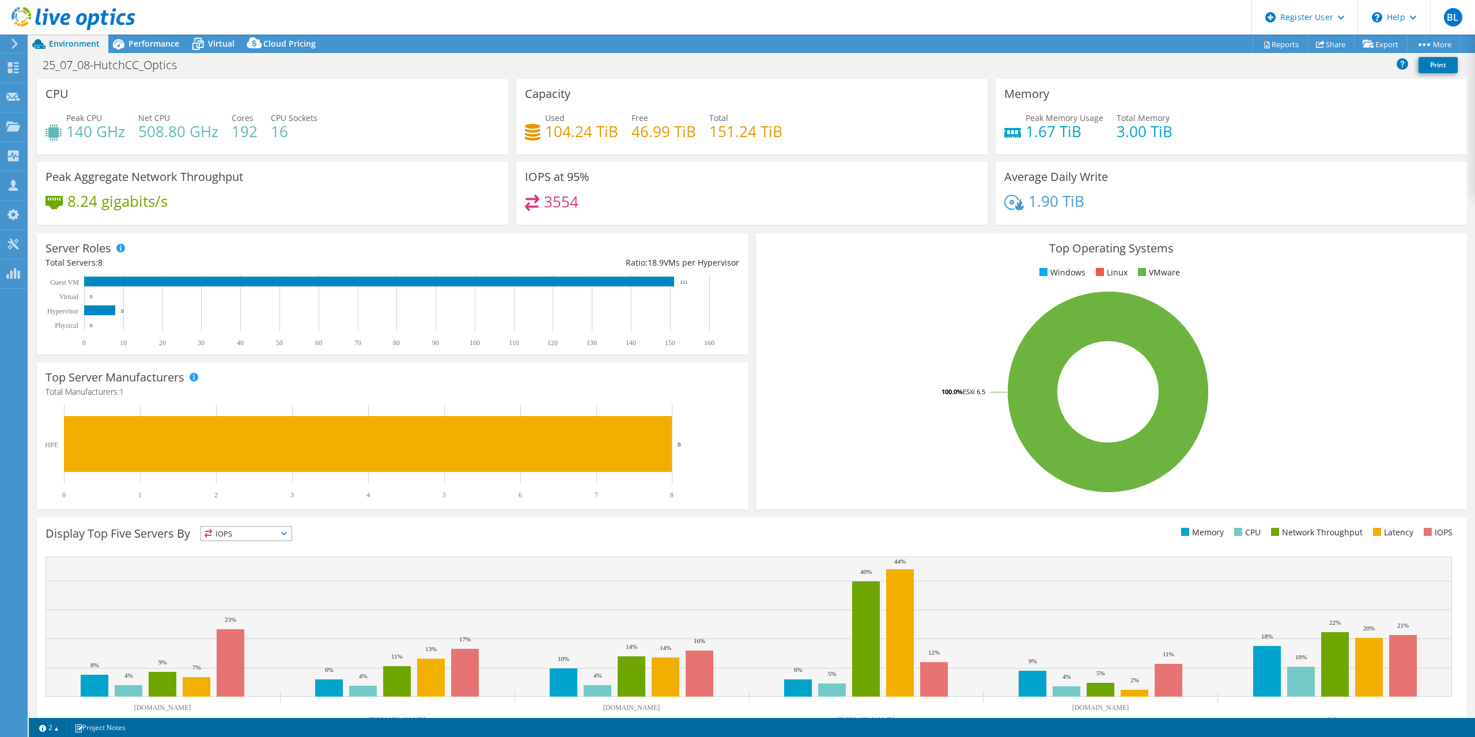
select select "USD"
